Goal: Find specific page/section: Find specific page/section

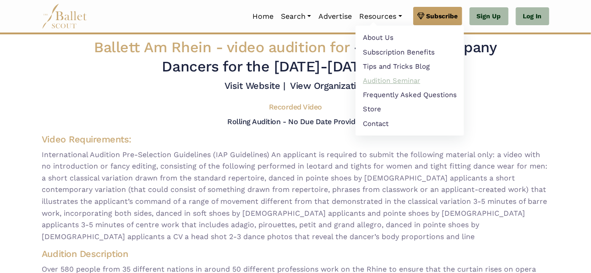
click at [384, 80] on link "Audition Seminar" at bounding box center [410, 80] width 109 height 14
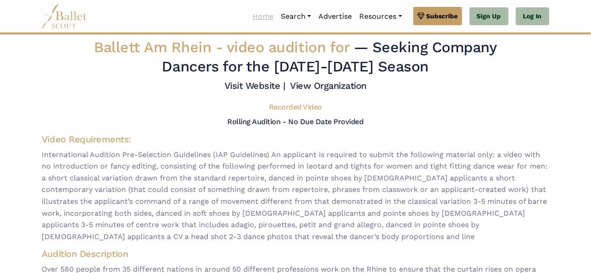
click at [260, 13] on link "Home" at bounding box center [263, 16] width 28 height 19
